Goal: Information Seeking & Learning: Learn about a topic

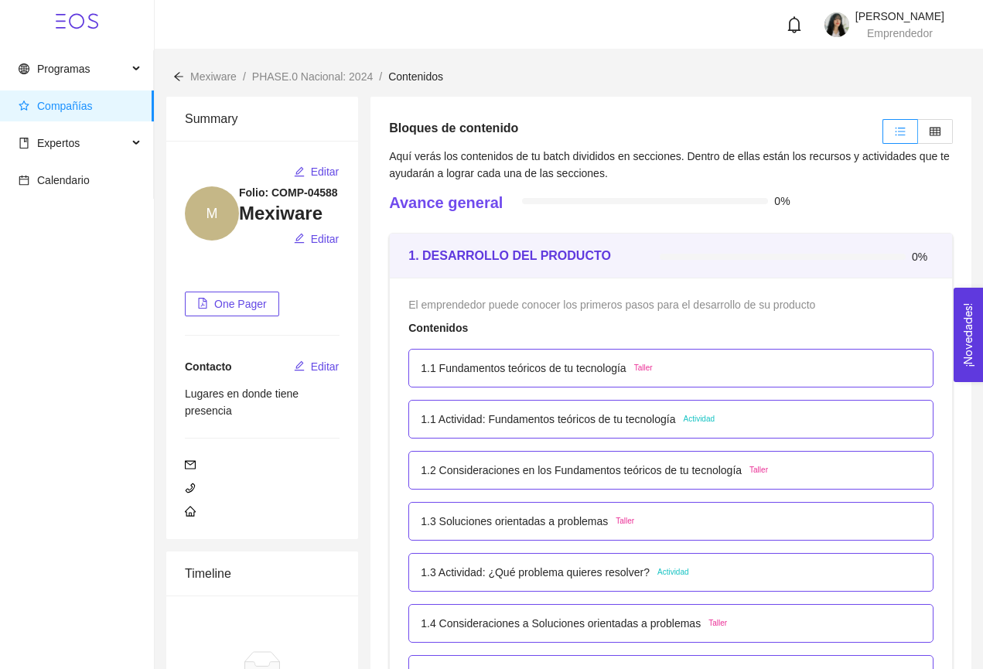
scroll to position [2931, 0]
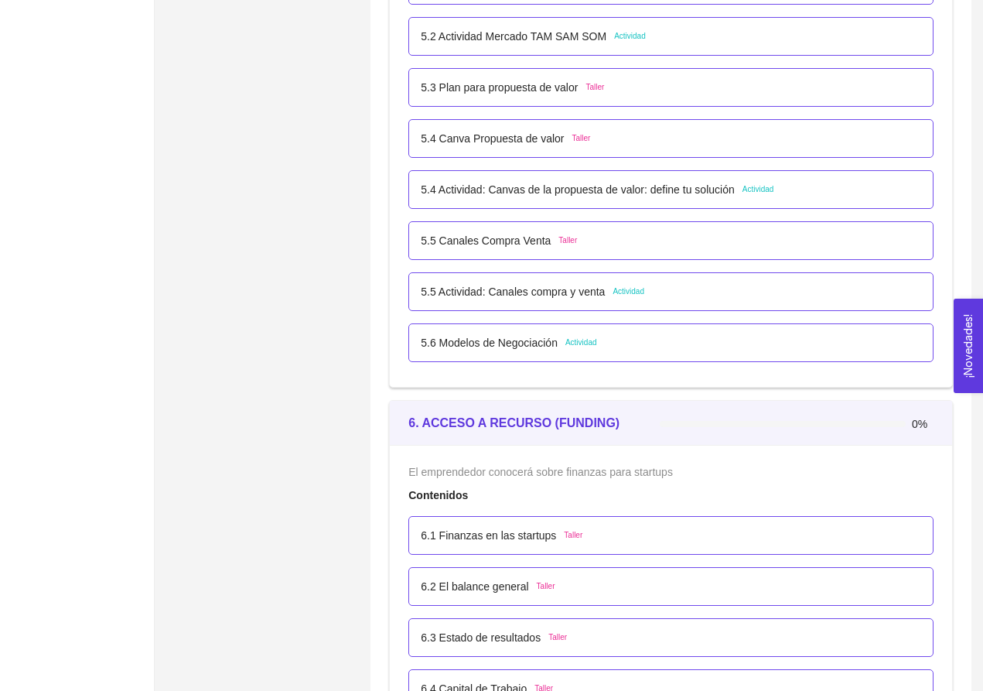
scroll to position [3121, 0]
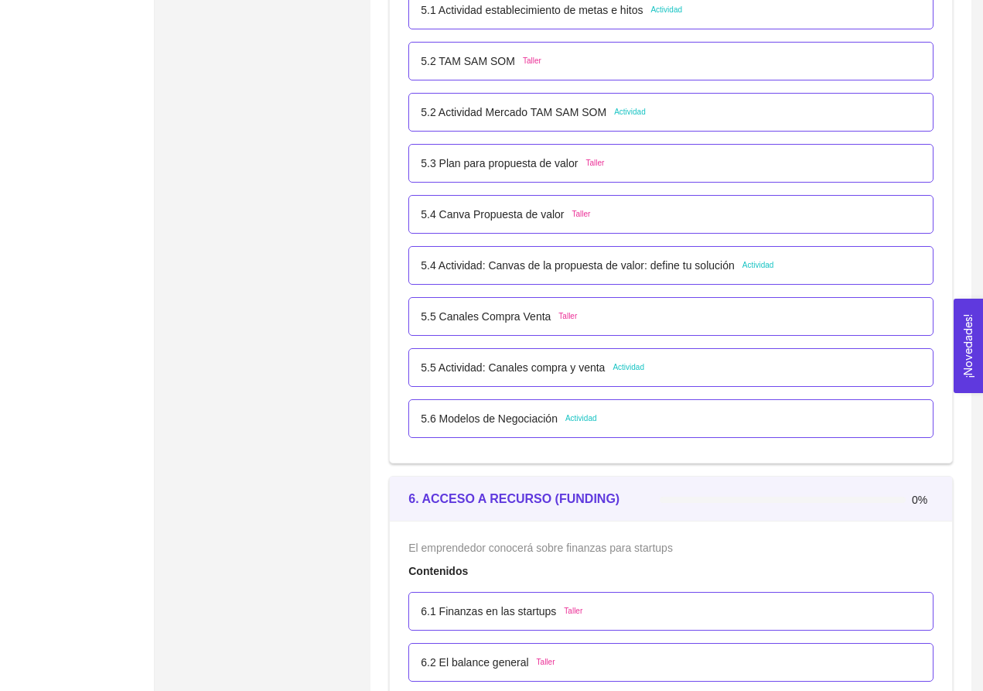
click at [642, 366] on span "Actividad" at bounding box center [629, 367] width 32 height 12
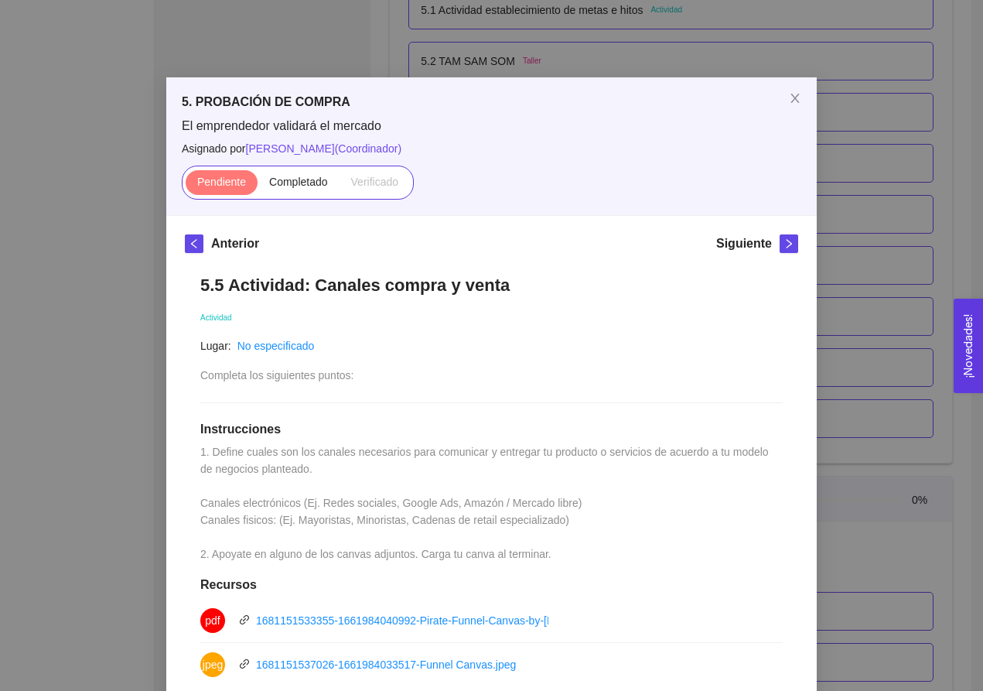
scroll to position [0, 0]
click at [793, 100] on icon "close" at bounding box center [795, 98] width 12 height 12
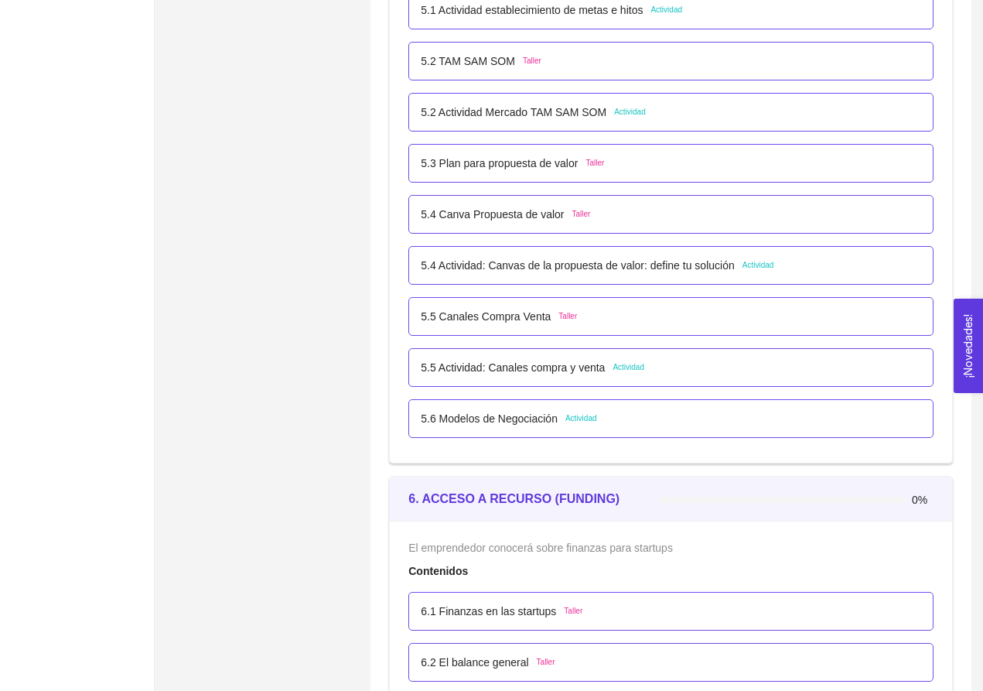
click at [558, 419] on p "5.6 Modelos de Negociación" at bounding box center [489, 418] width 137 height 17
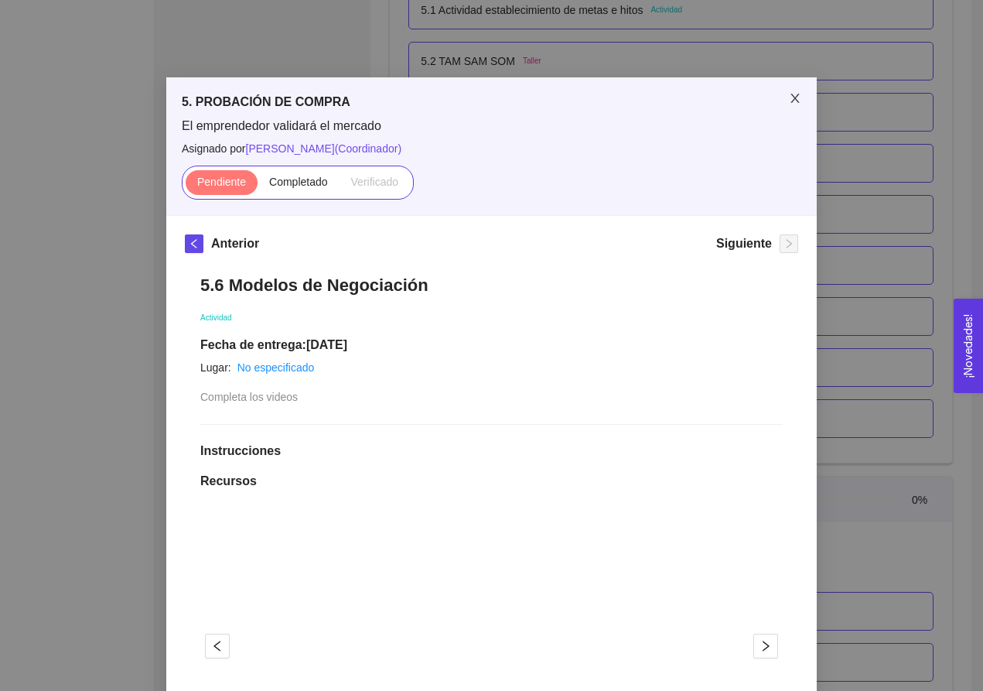
click at [791, 97] on icon "close" at bounding box center [795, 98] width 12 height 12
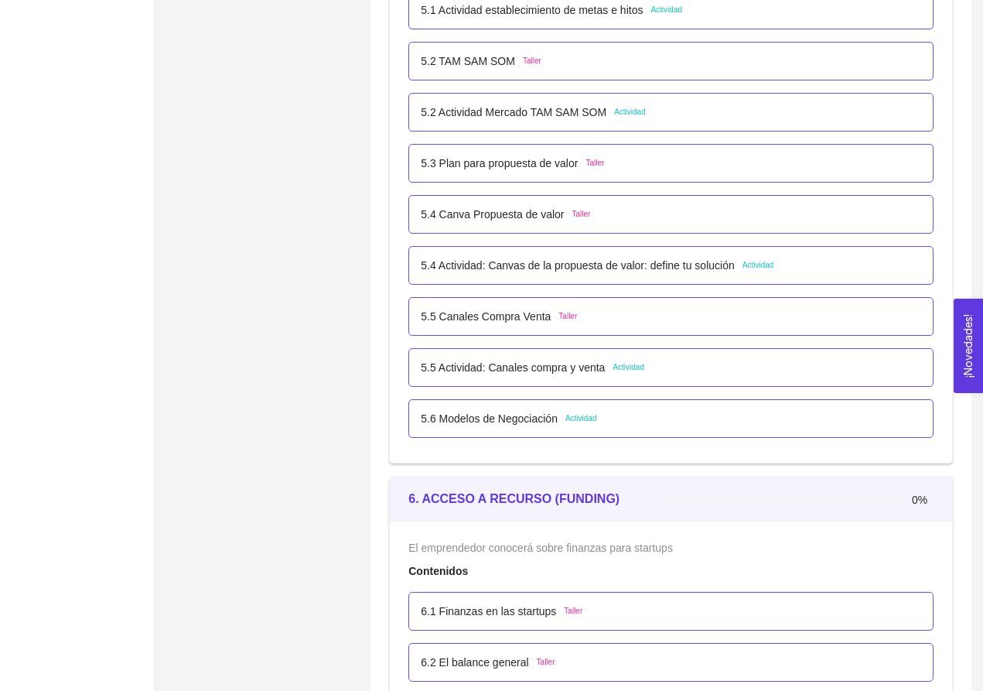
click at [548, 312] on p "5.5 Canales Compra Venta" at bounding box center [486, 316] width 130 height 17
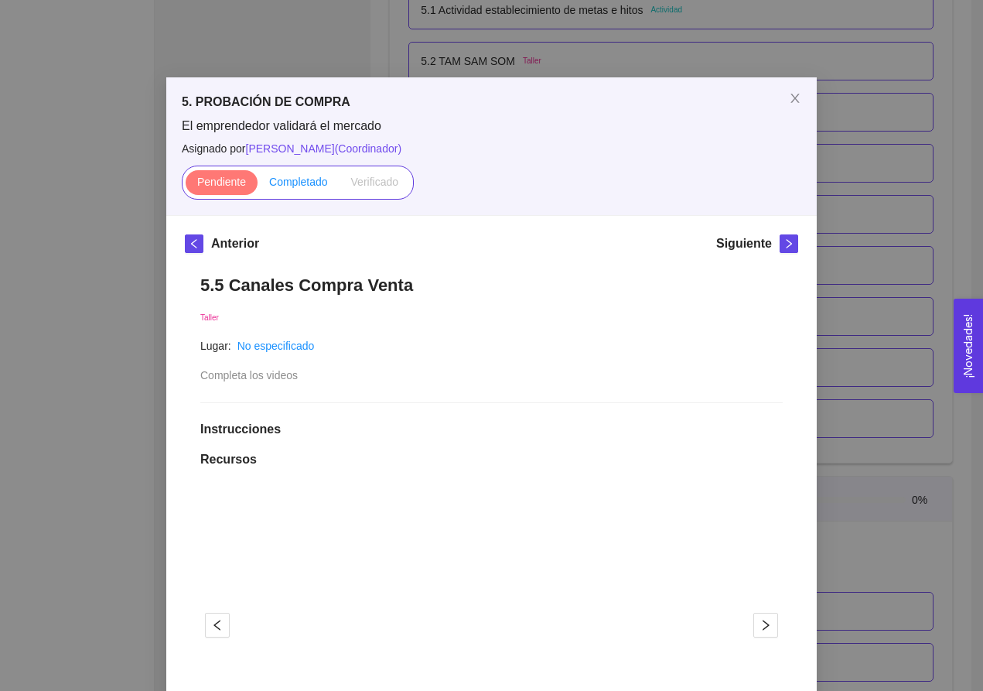
click at [313, 183] on span "Completado" at bounding box center [298, 182] width 59 height 12
click at [258, 186] on input "Completado" at bounding box center [258, 186] width 0 height 0
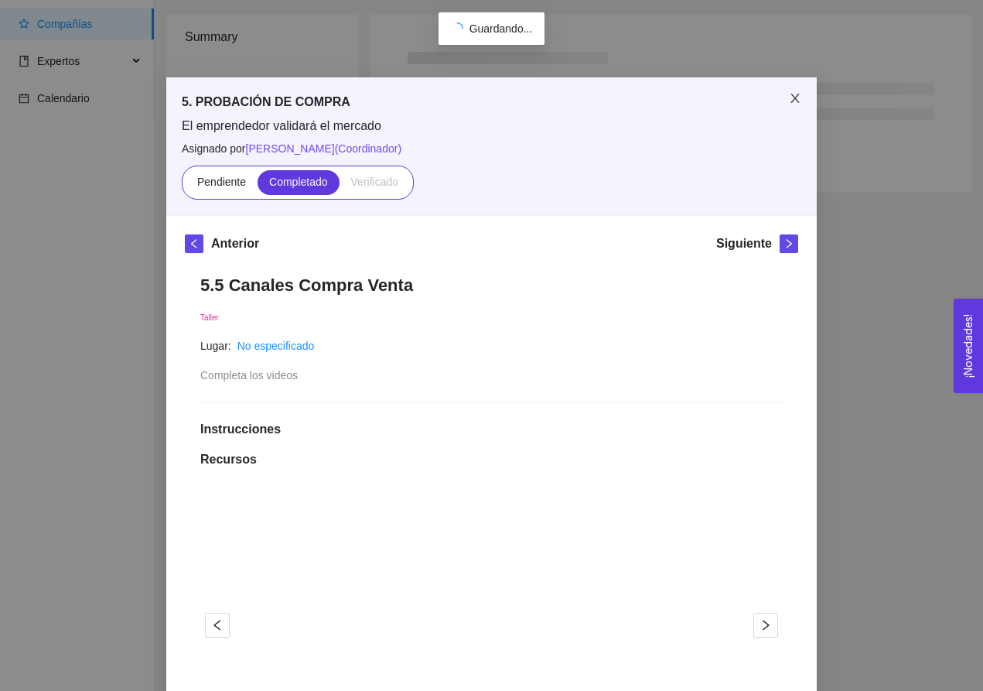
scroll to position [98, 0]
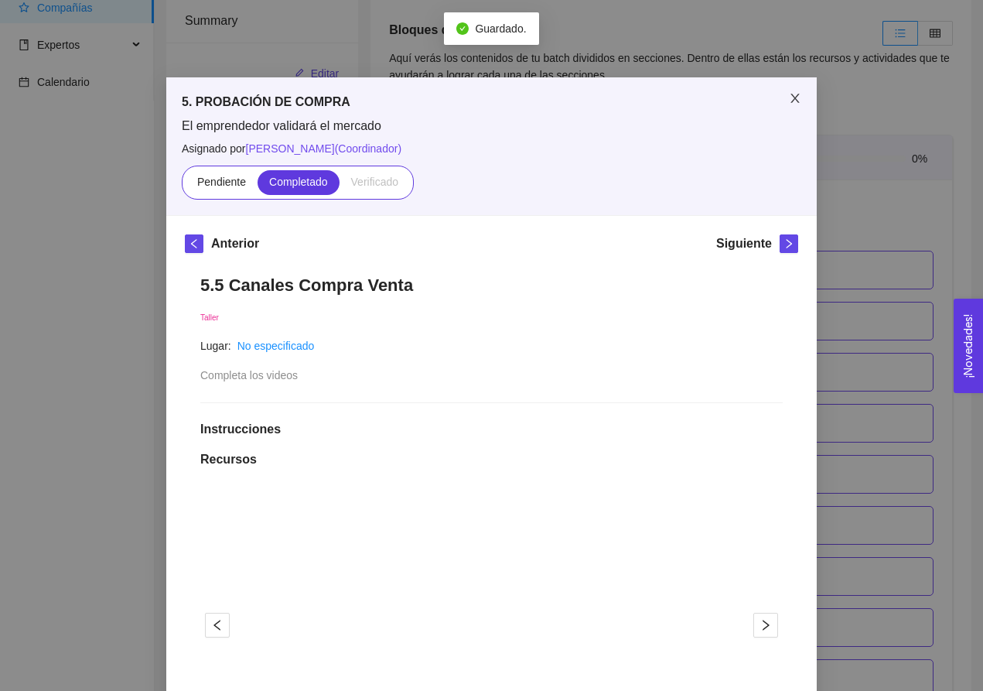
click at [791, 99] on icon "close" at bounding box center [795, 98] width 12 height 12
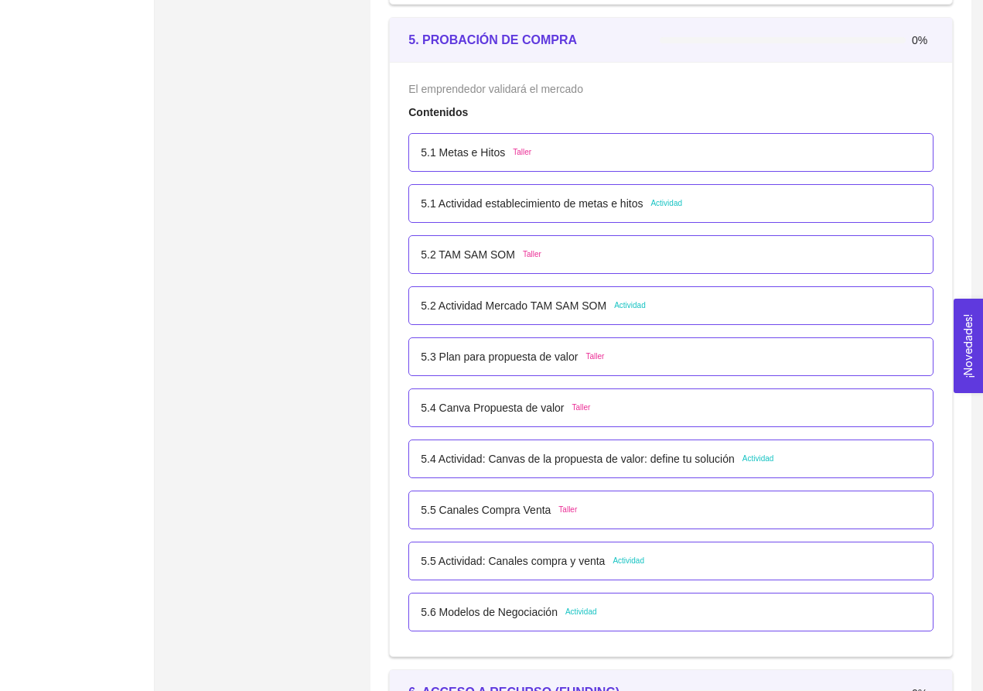
scroll to position [2916, 0]
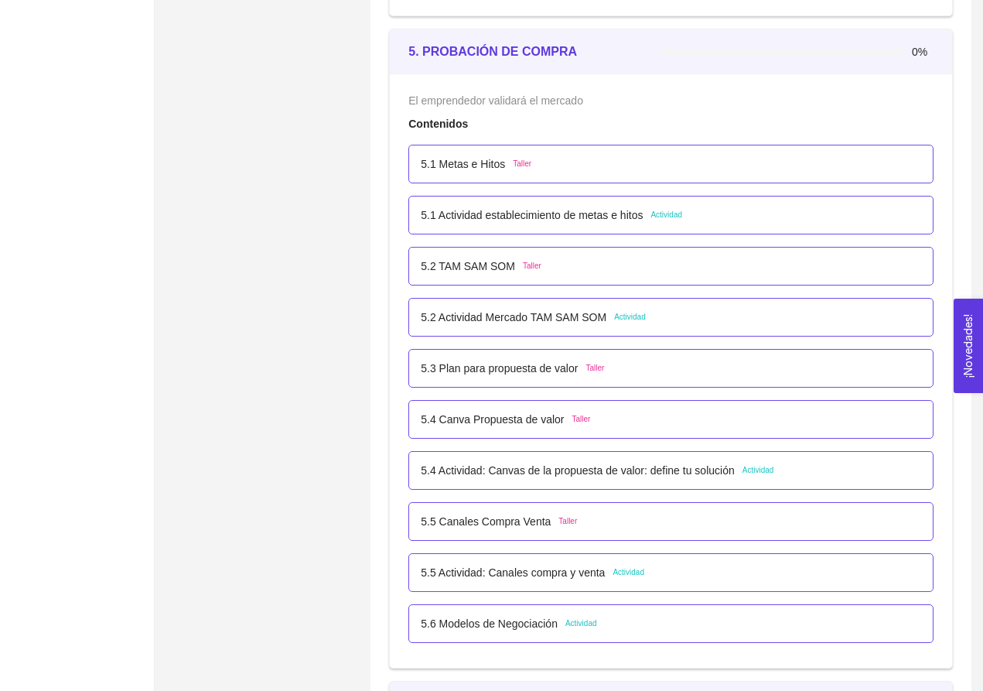
click at [537, 420] on p "5.4 Canva Propuesta de valor" at bounding box center [492, 419] width 143 height 17
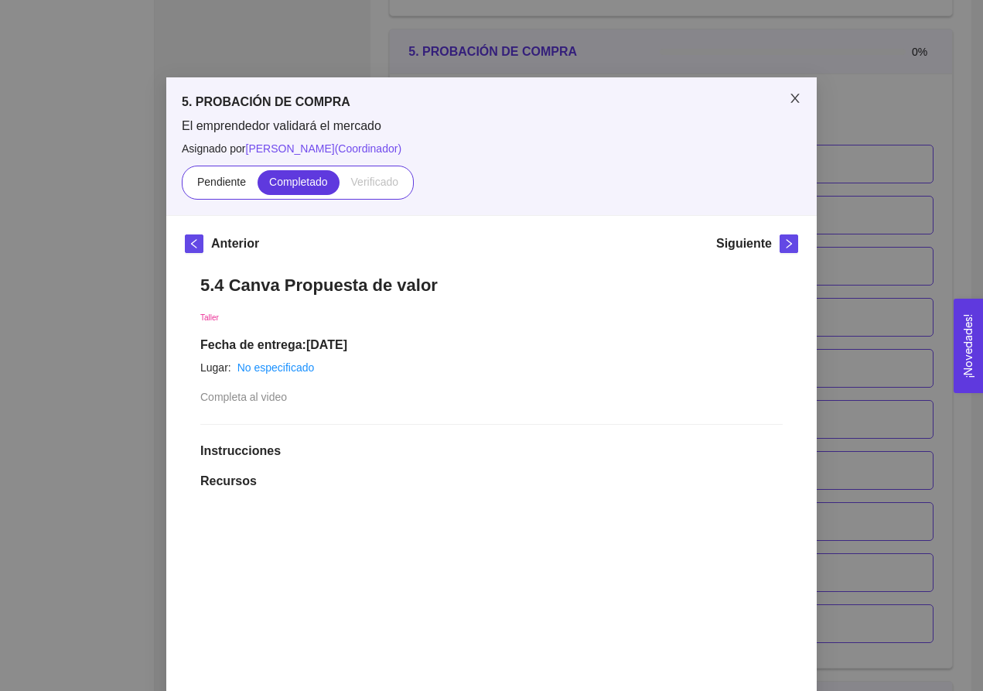
click at [793, 94] on icon "close" at bounding box center [795, 98] width 12 height 12
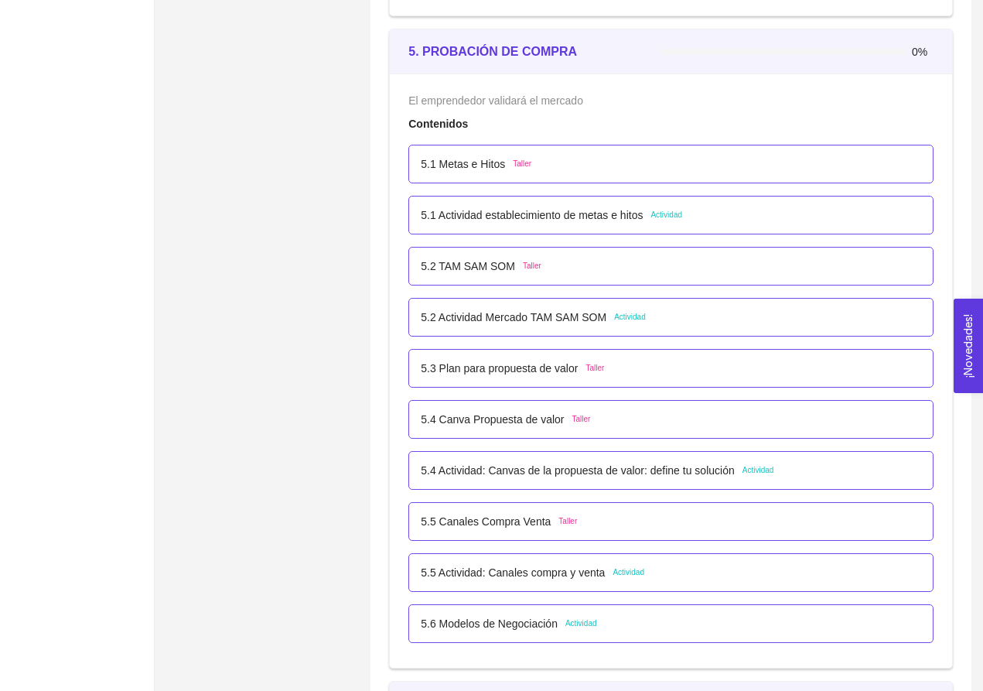
click at [560, 364] on p "5.3 Plan para propuesta de valor" at bounding box center [499, 368] width 157 height 17
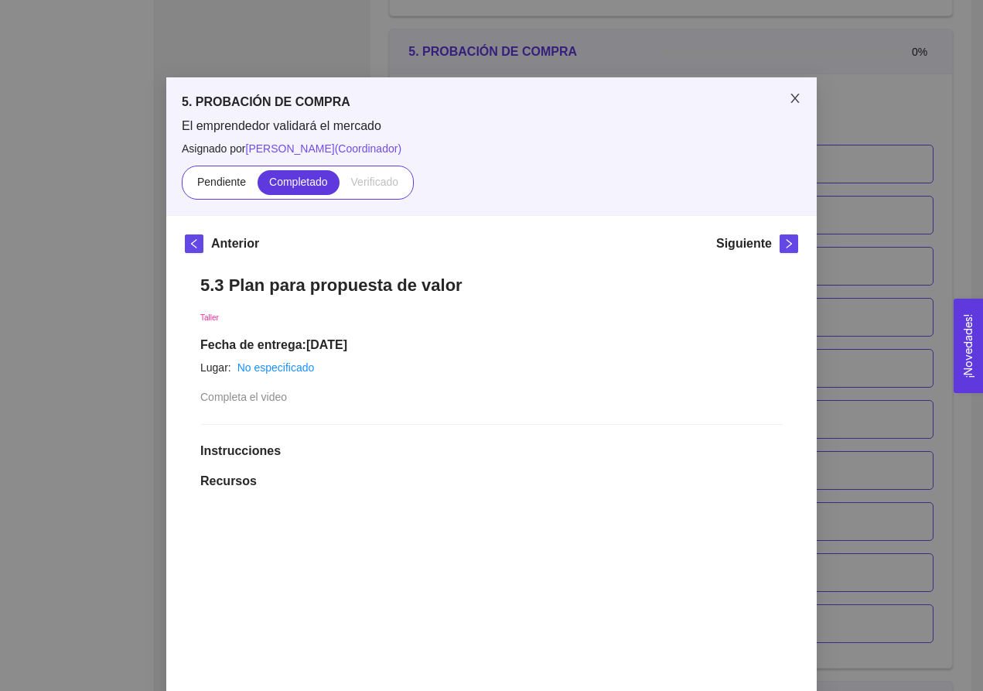
click at [797, 96] on icon "close" at bounding box center [795, 98] width 12 height 12
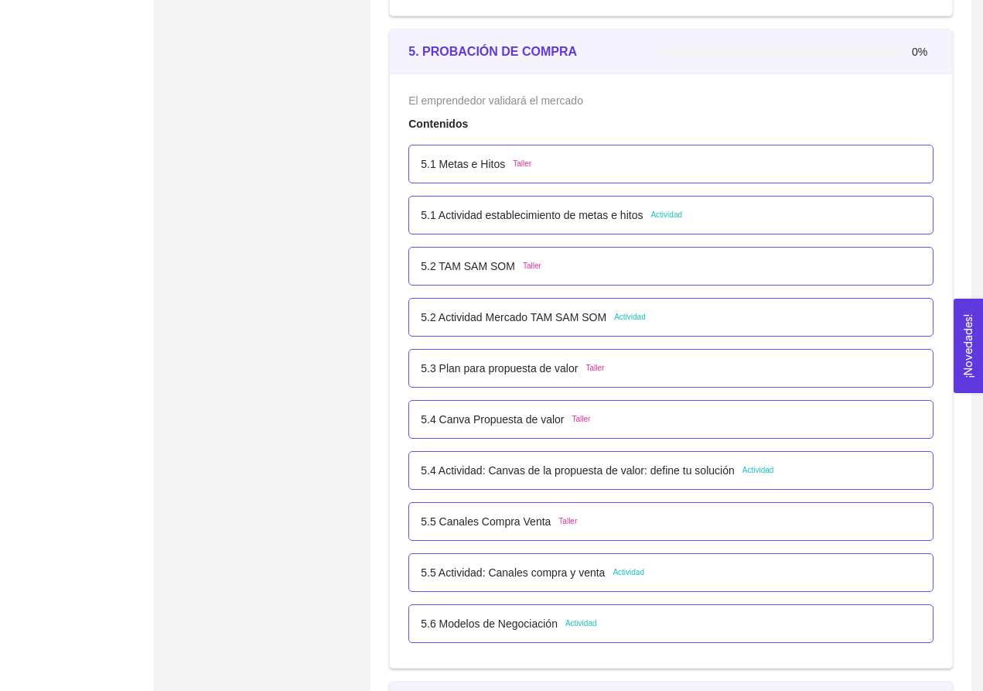
click at [517, 265] on div "5.2 TAM SAM SOM Taller" at bounding box center [481, 266] width 121 height 17
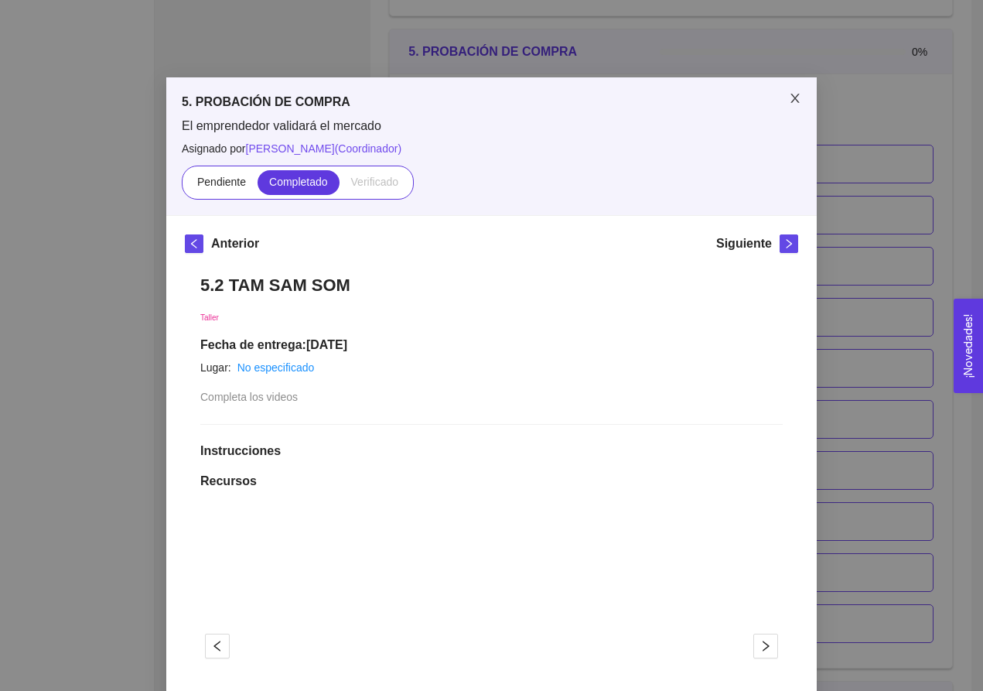
click at [791, 99] on icon "close" at bounding box center [795, 98] width 12 height 12
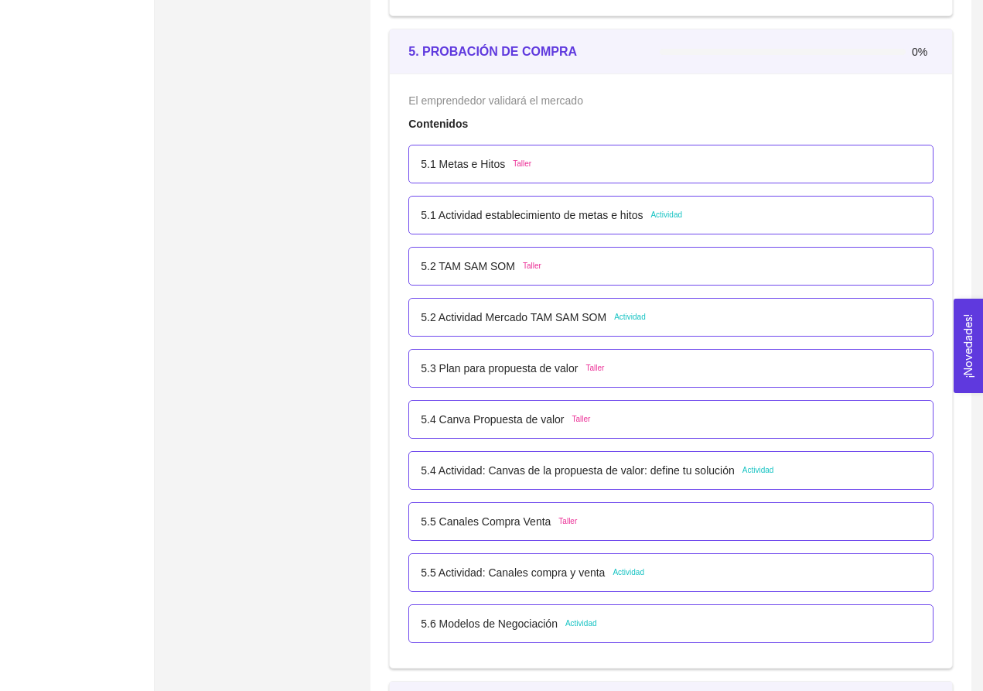
click at [515, 167] on div "5.1 Metas e Hitos Taller" at bounding box center [476, 163] width 111 height 17
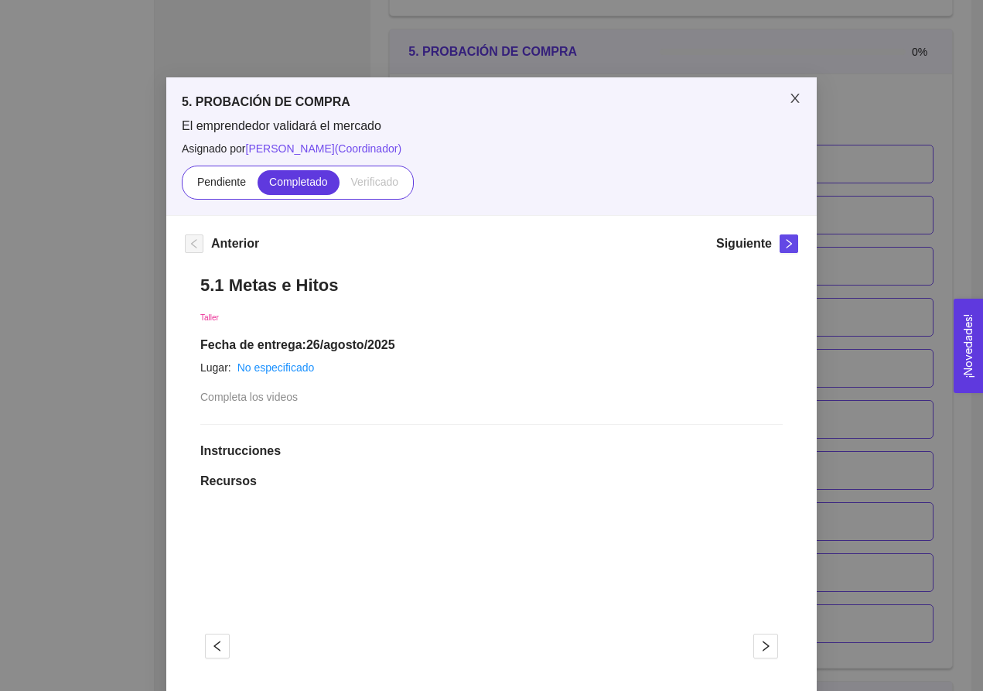
click at [795, 103] on icon "close" at bounding box center [795, 98] width 12 height 12
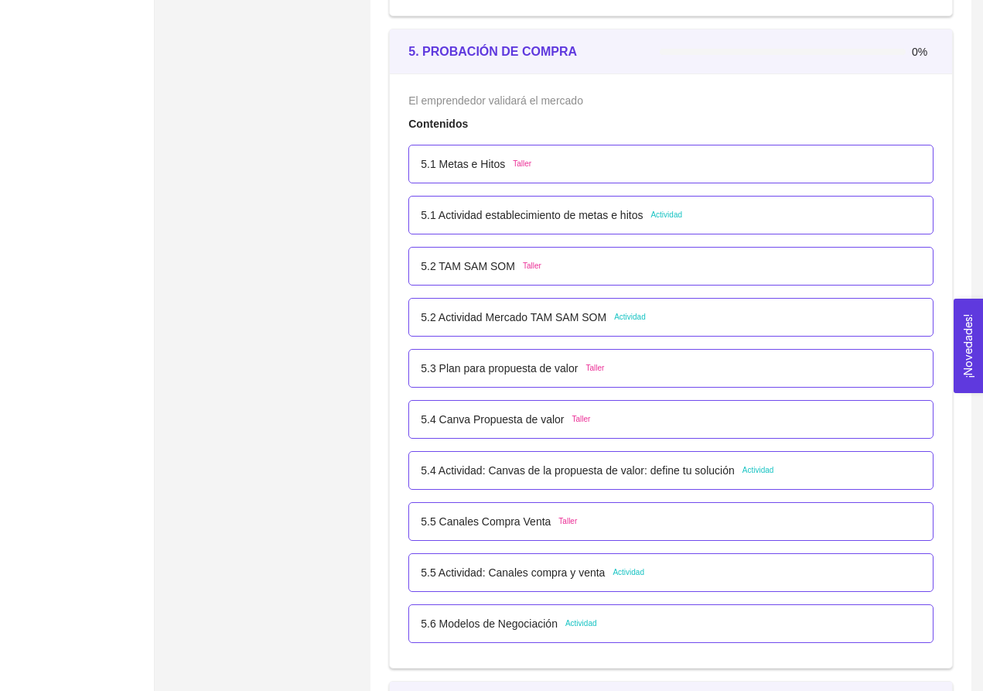
click at [682, 211] on span "Actividad" at bounding box center [667, 215] width 32 height 12
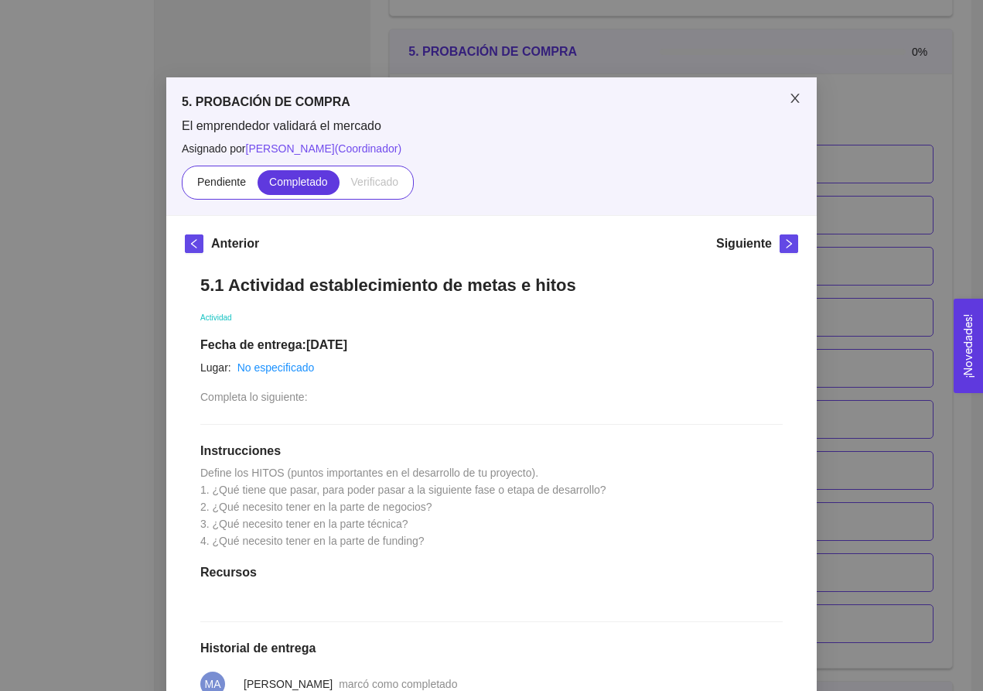
click at [793, 97] on icon "close" at bounding box center [795, 98] width 9 height 9
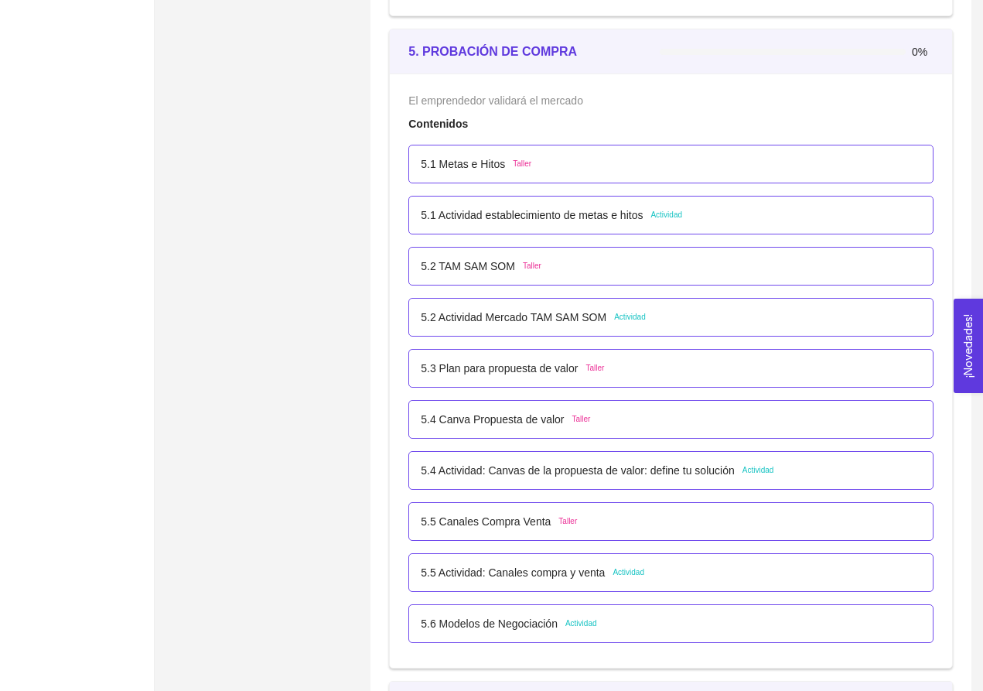
click at [630, 319] on span "Actividad" at bounding box center [630, 317] width 32 height 12
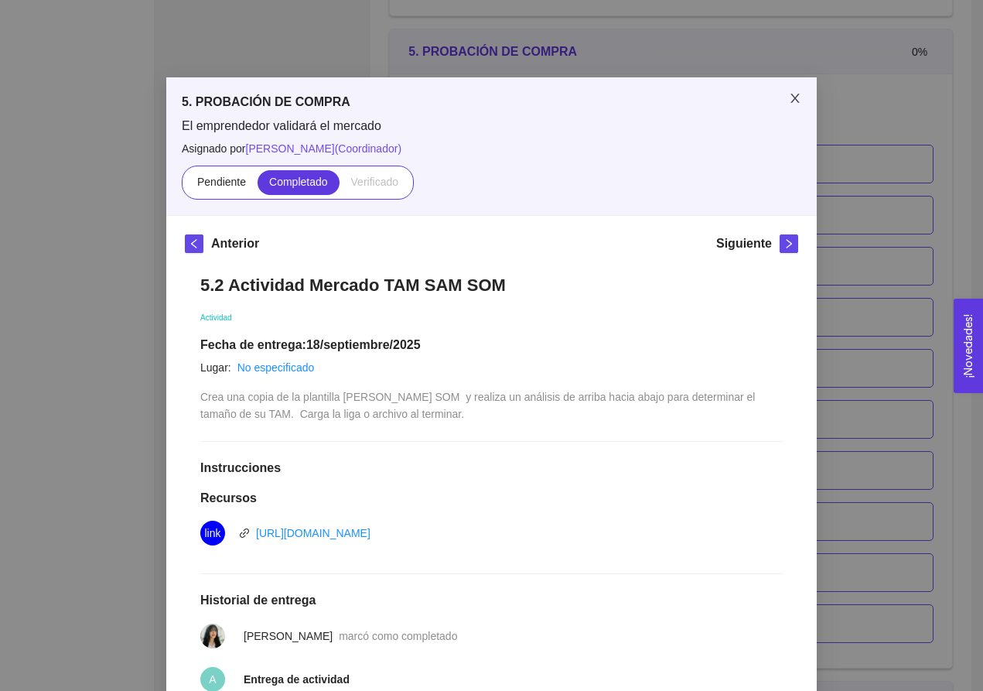
click at [794, 94] on icon "close" at bounding box center [795, 98] width 12 height 12
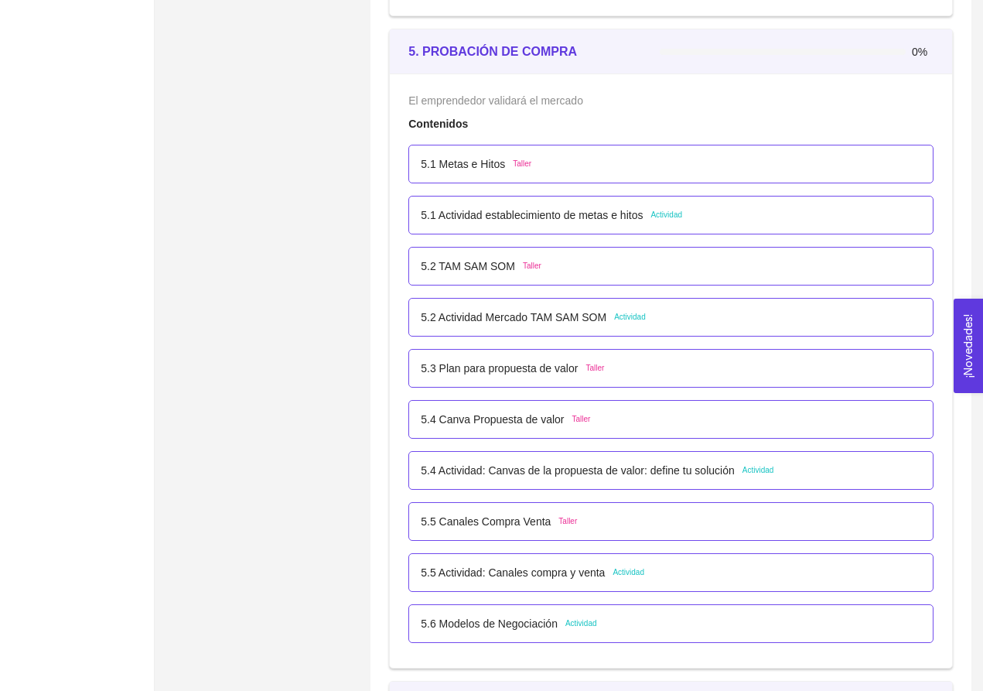
scroll to position [2953, 0]
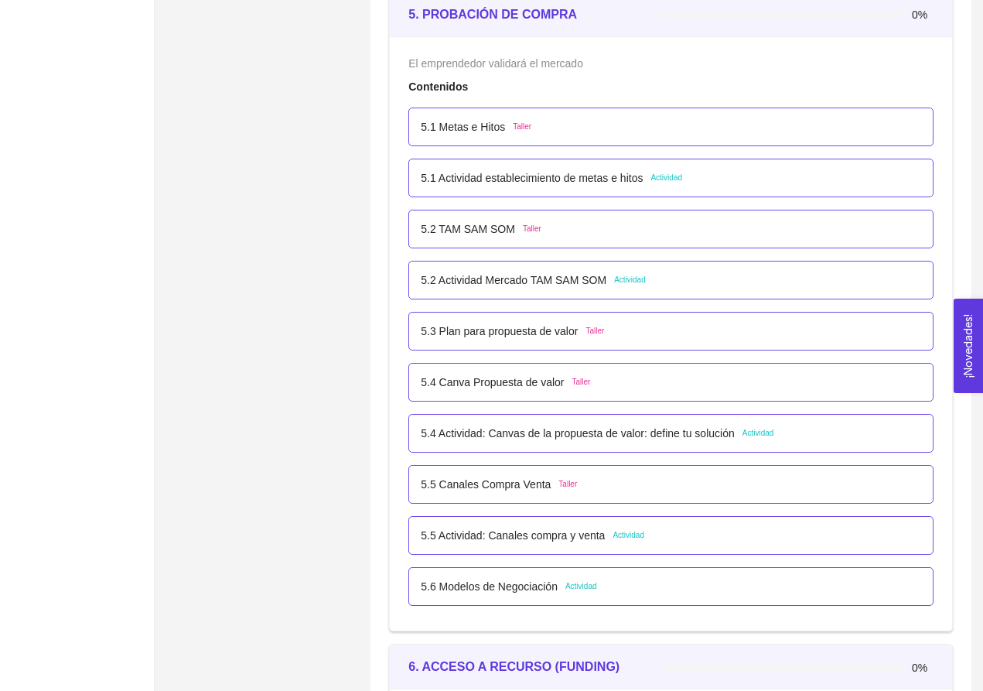
click at [729, 428] on p "5.4 Actividad: Canvas de la propuesta de valor: define tu solución" at bounding box center [577, 433] width 313 height 17
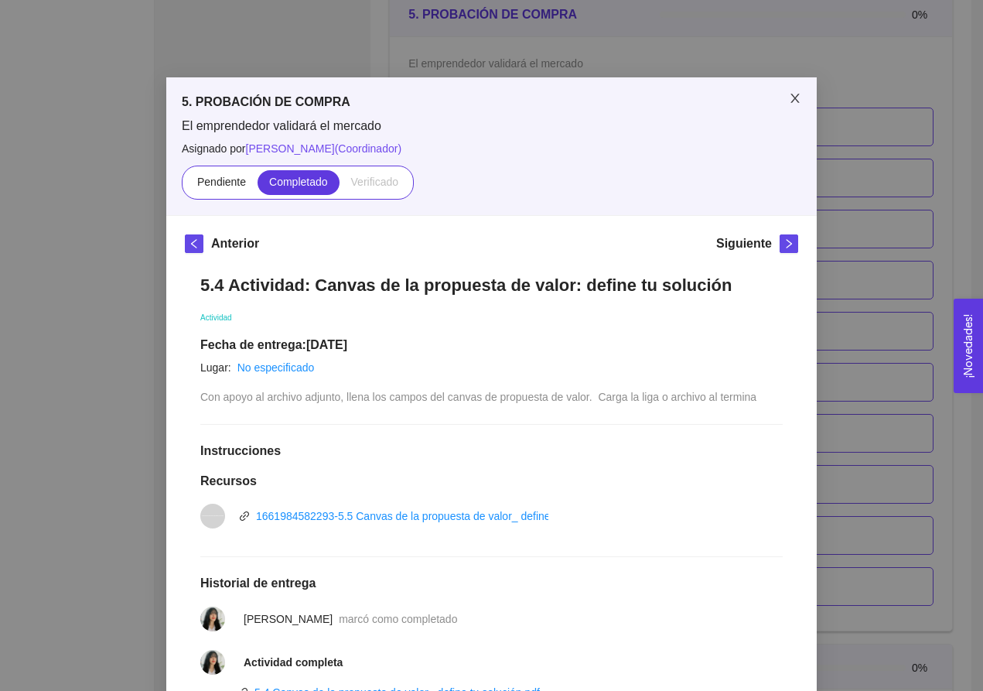
click at [805, 92] on span "Close" at bounding box center [795, 98] width 43 height 43
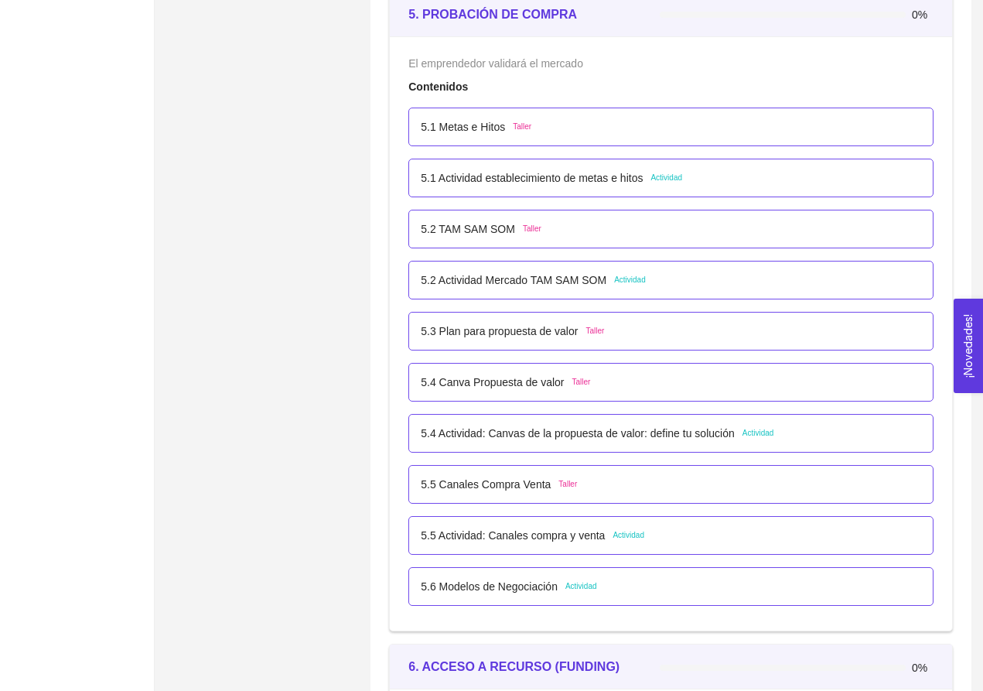
click at [555, 586] on p "5.6 Modelos de Negociación" at bounding box center [489, 586] width 137 height 17
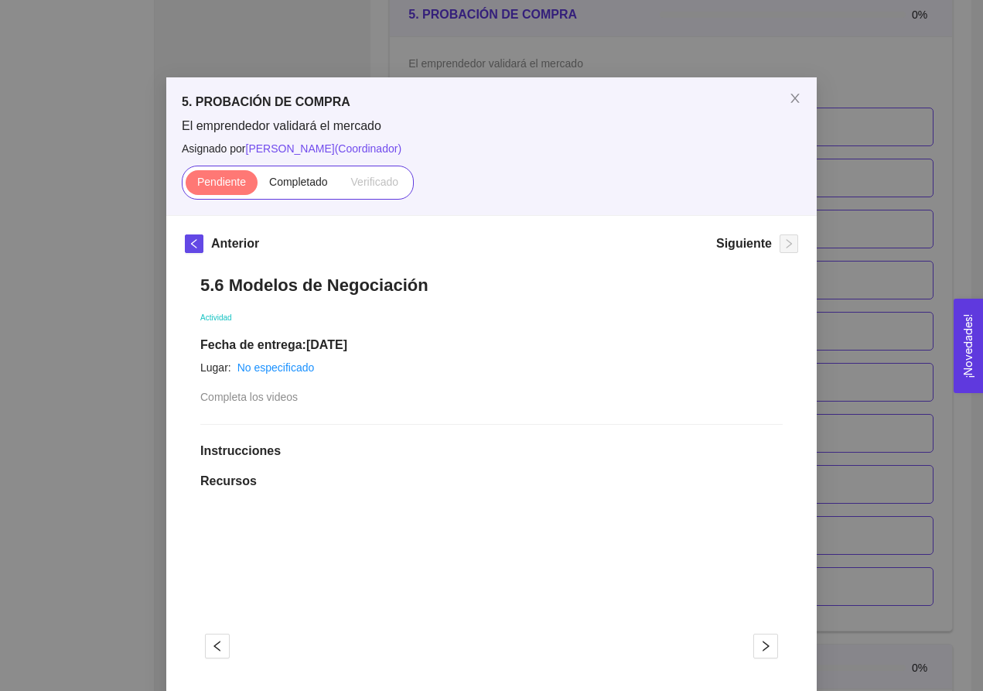
scroll to position [0, 0]
click at [798, 100] on icon "close" at bounding box center [795, 98] width 12 height 12
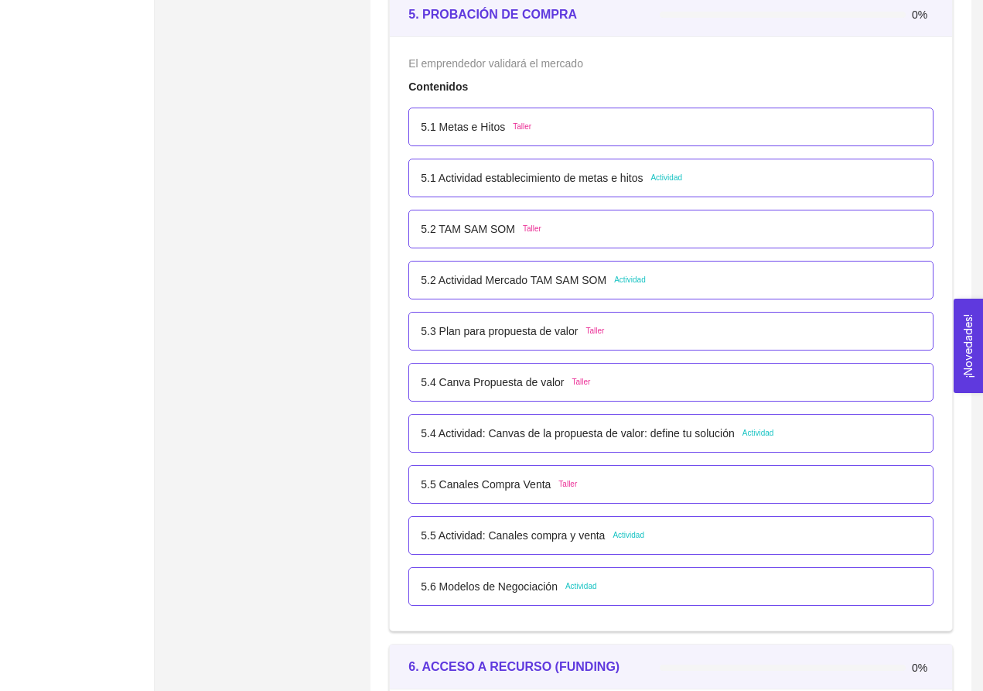
click at [595, 432] on p "5.4 Actividad: Canvas de la propuesta de valor: define tu solución" at bounding box center [577, 433] width 313 height 17
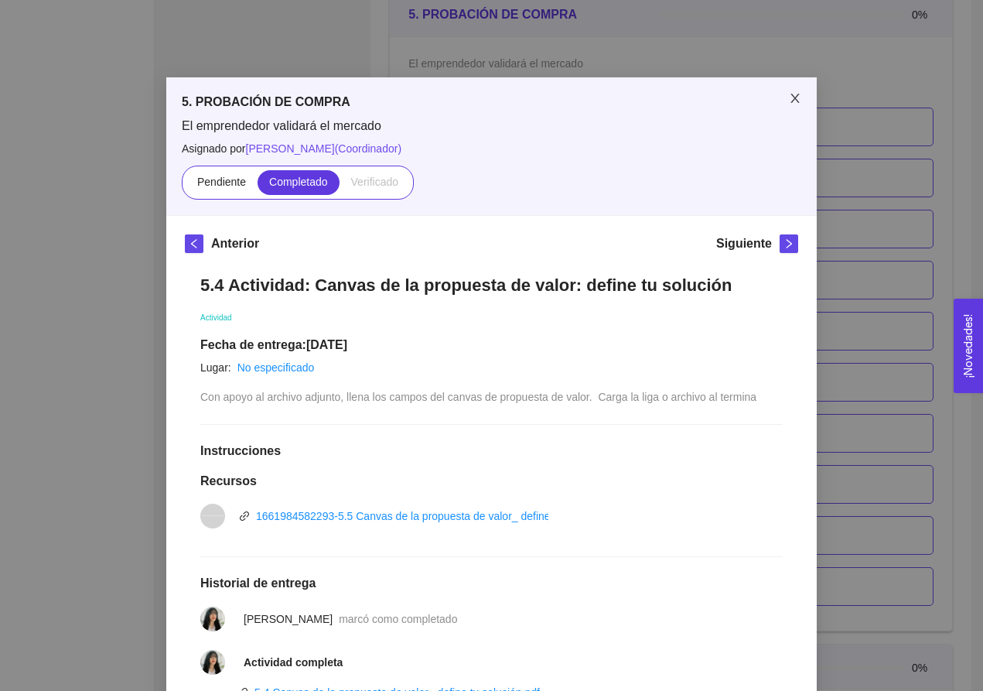
click at [791, 97] on icon "close" at bounding box center [795, 98] width 12 height 12
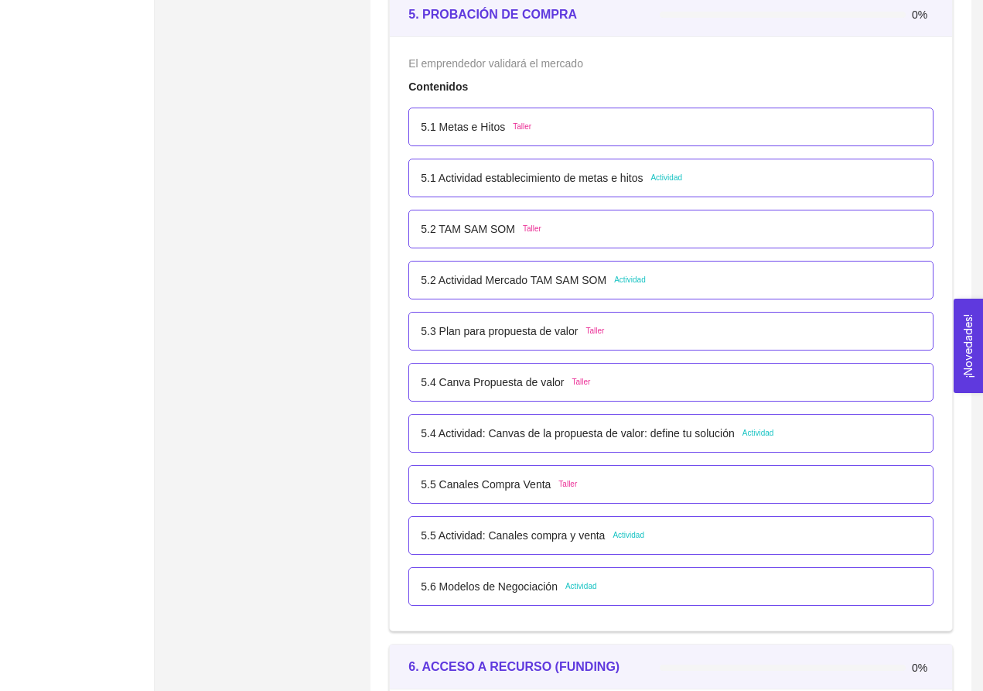
click at [627, 183] on p "5.1 Actividad establecimiento de metas e hitos" at bounding box center [532, 177] width 222 height 17
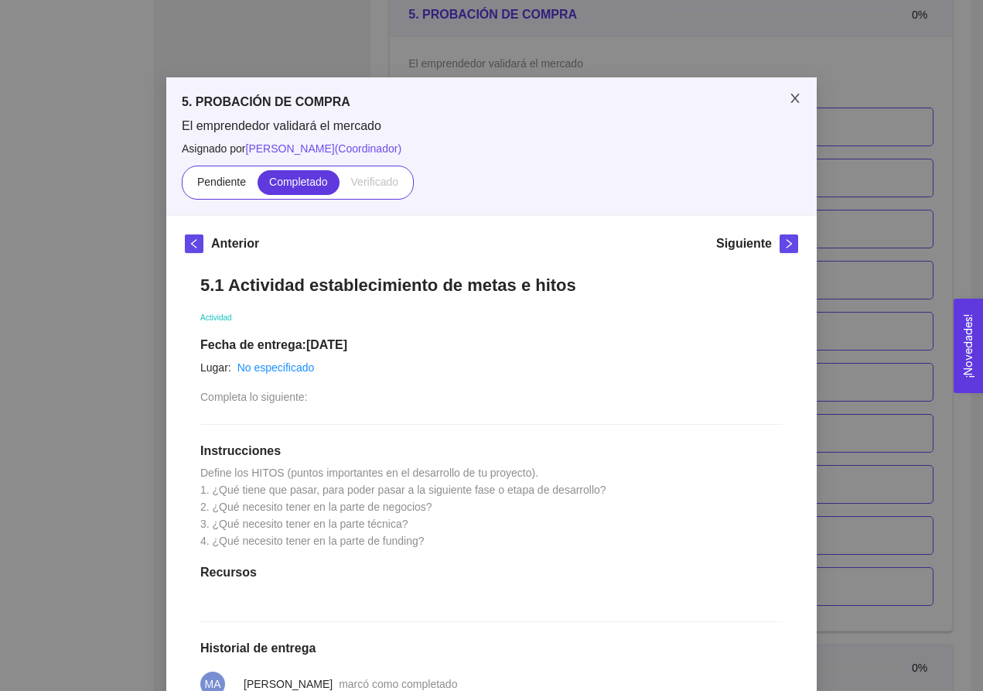
click at [794, 94] on icon "close" at bounding box center [795, 98] width 12 height 12
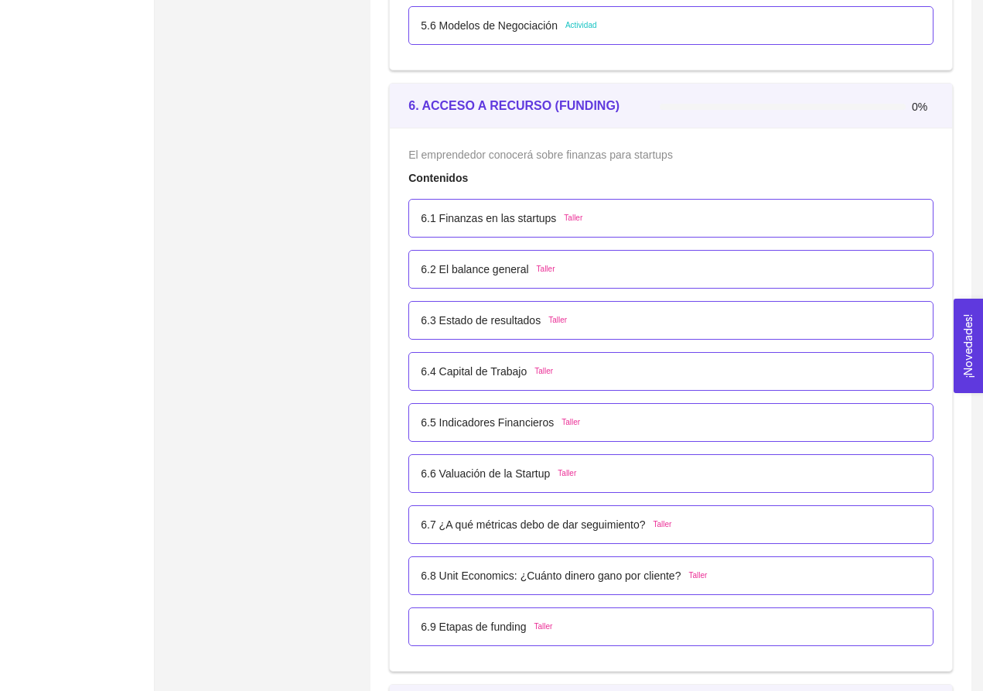
scroll to position [3499, 0]
